Goal: Information Seeking & Learning: Find specific fact

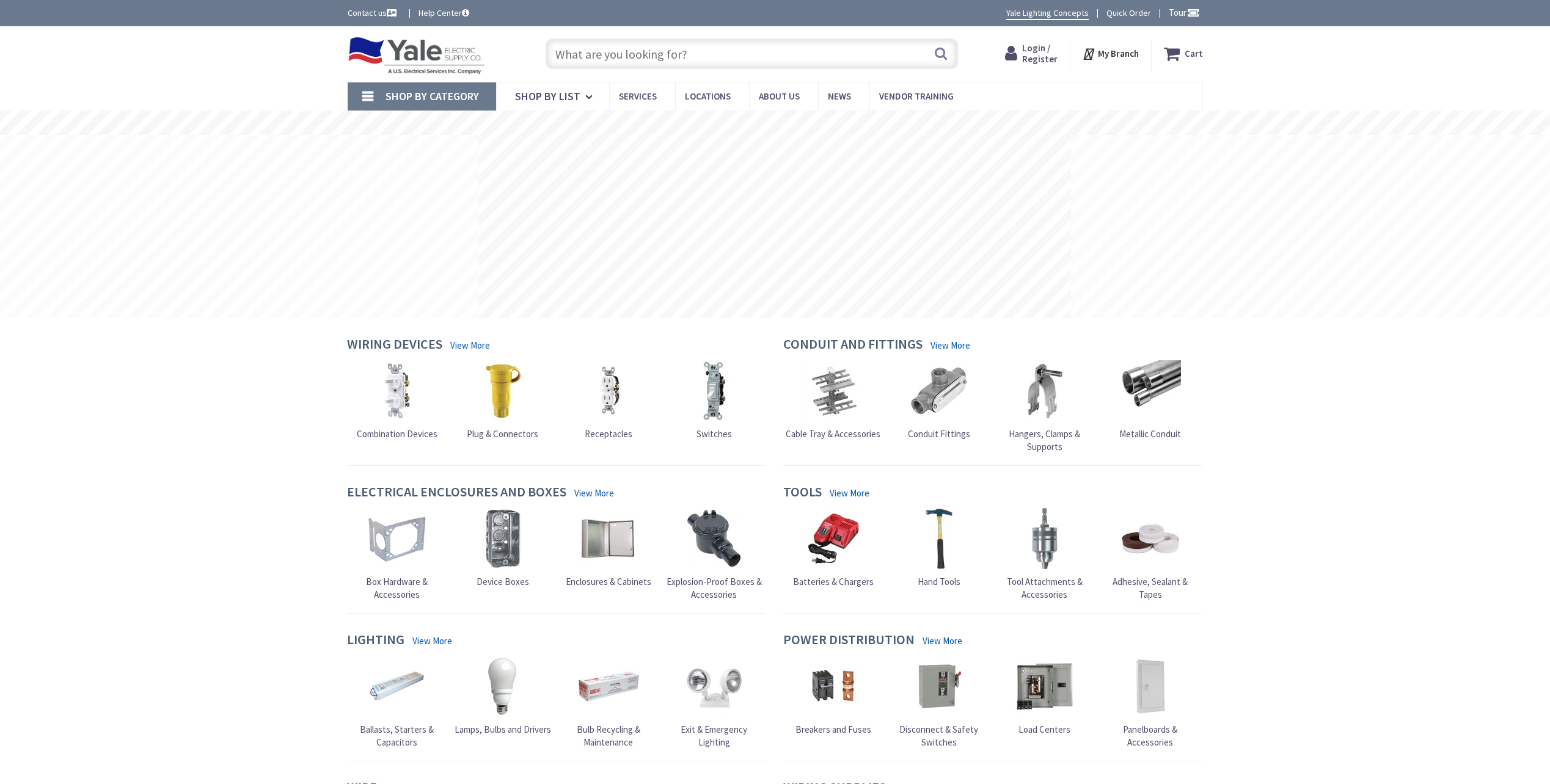
drag, startPoint x: 0, startPoint y: 0, endPoint x: 611, endPoint y: 50, distance: 613.0
click at [611, 50] on input "text" at bounding box center [751, 54] width 413 height 31
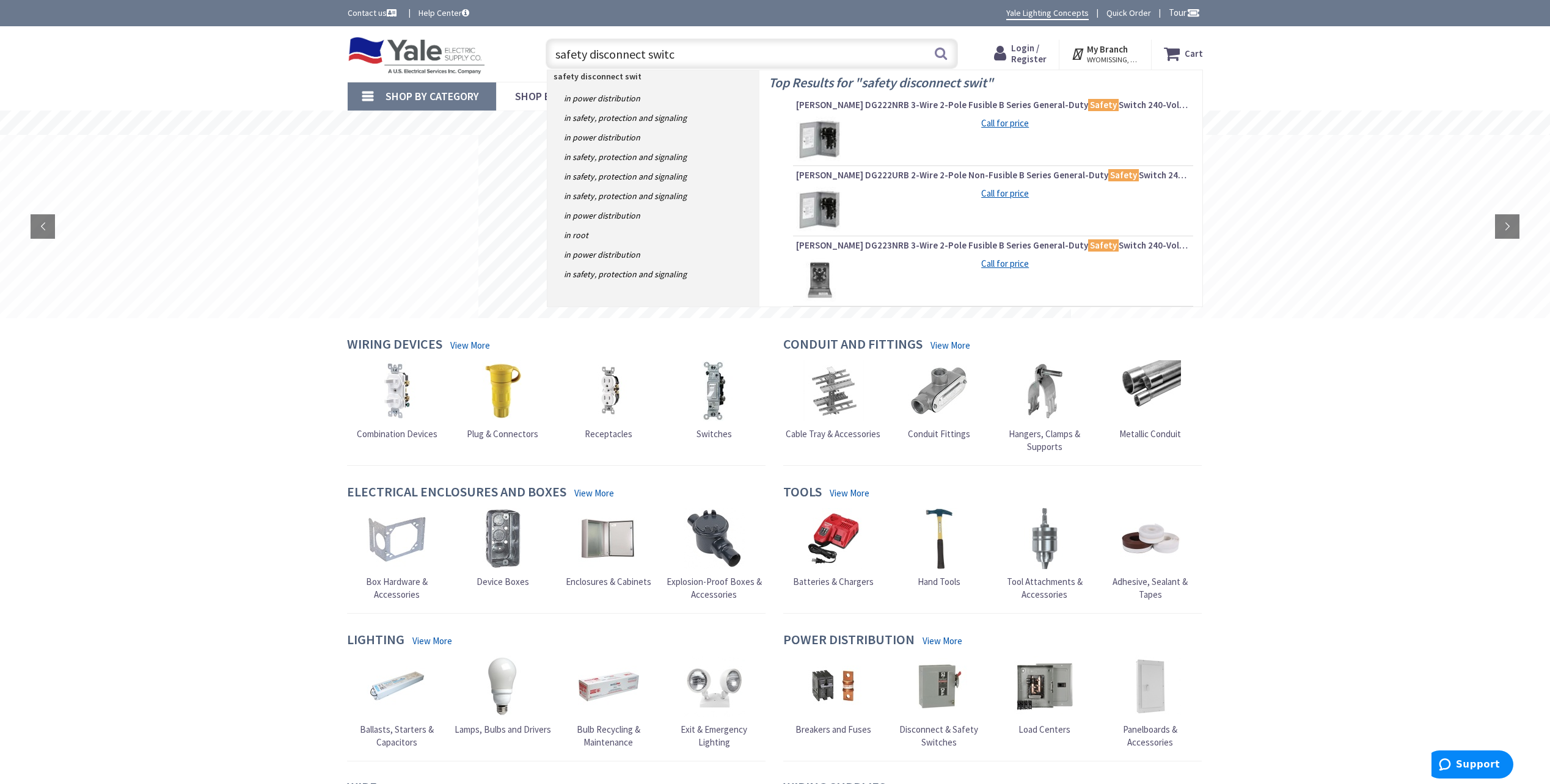
type input "safety disconnect switch"
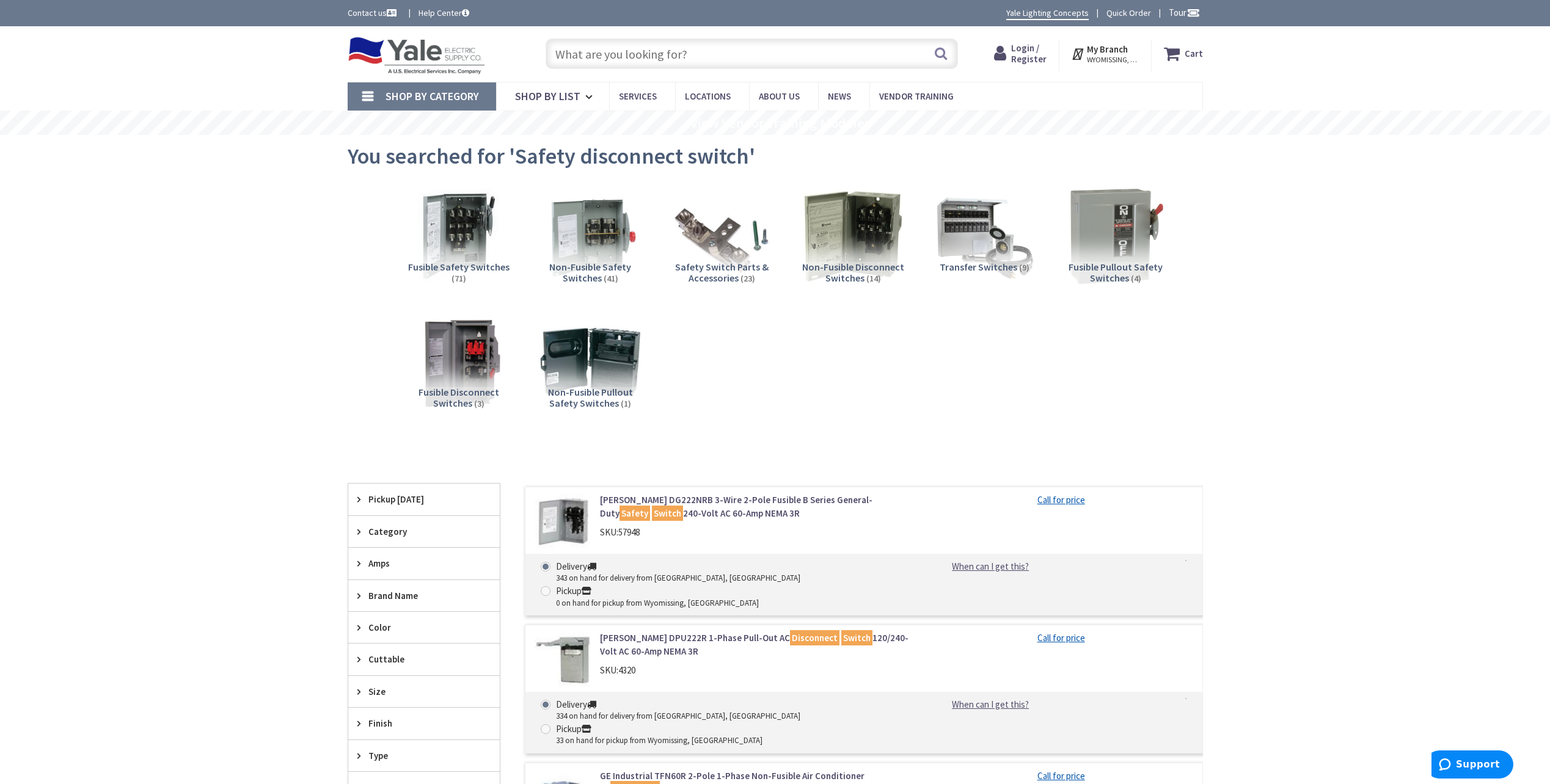
click at [702, 55] on input "text" at bounding box center [751, 54] width 413 height 31
paste input "[PERSON_NAME] Rotary Handle"
type input "[PERSON_NAME] Rotary Handle"
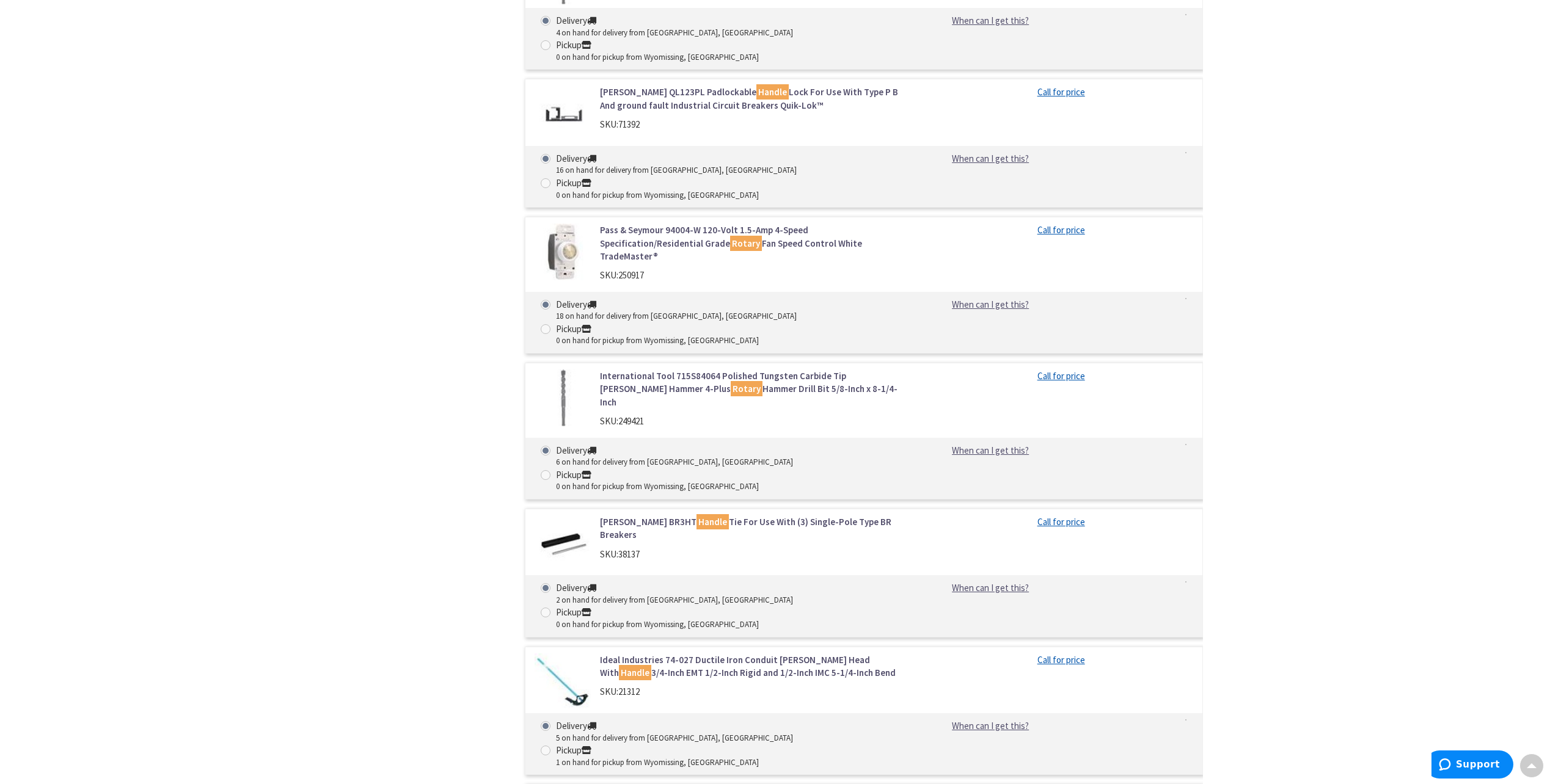
scroll to position [4053, 0]
